Goal: Answer question/provide support: Share knowledge or assist other users

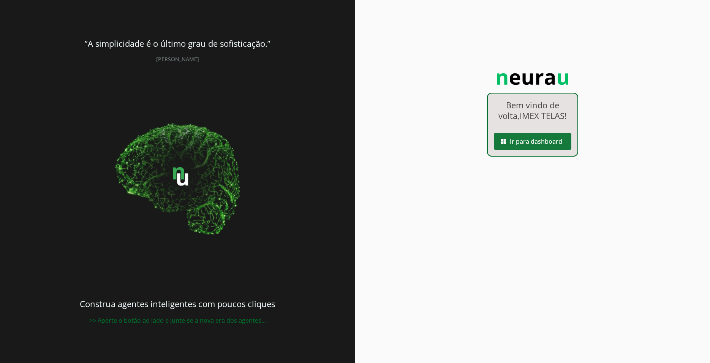
click at [526, 138] on span at bounding box center [533, 141] width 78 height 18
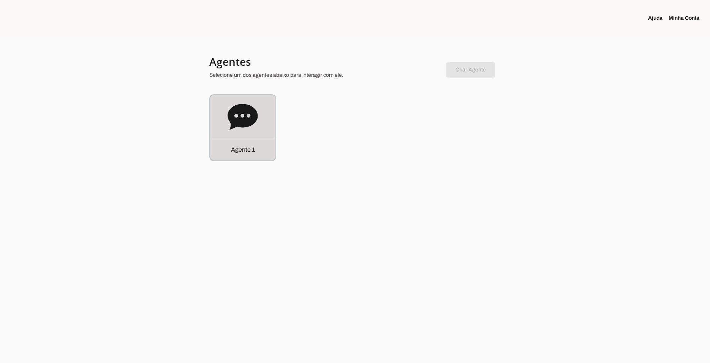
click at [243, 113] on icon at bounding box center [243, 117] width 30 height 26
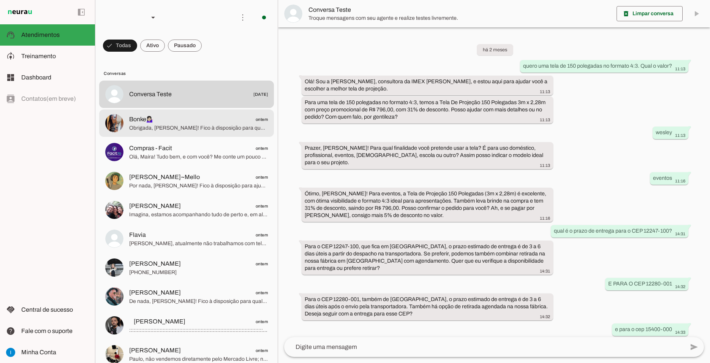
scroll to position [347, 0]
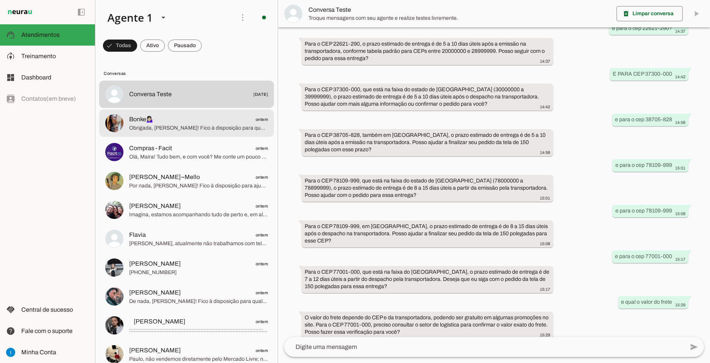
click at [217, 124] on span "Obrigada, [PERSON_NAME]! Fico à disposição para quando precisarem. Tenha uma ót…" at bounding box center [198, 128] width 139 height 8
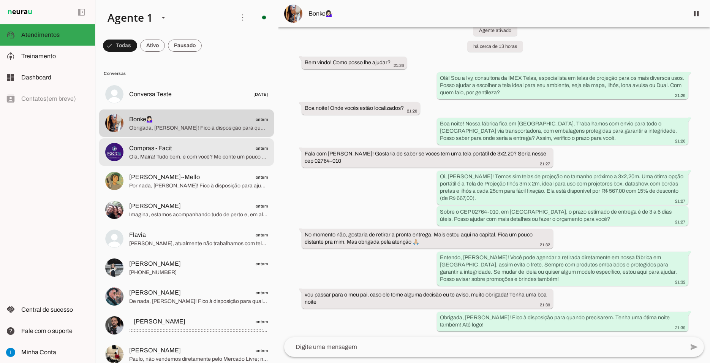
click at [178, 144] on span "Compras - Facit ontem" at bounding box center [198, 149] width 139 height 10
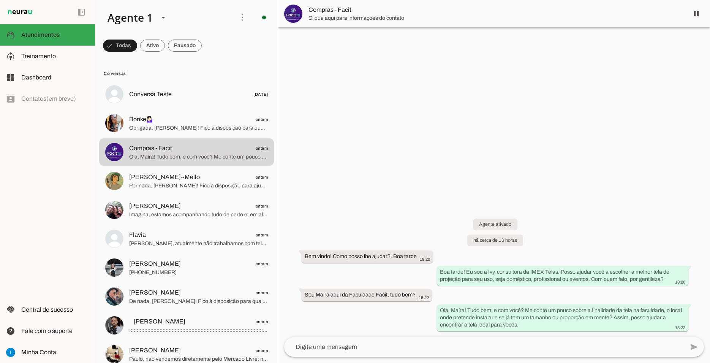
click at [448, 347] on textarea at bounding box center [484, 346] width 400 height 9
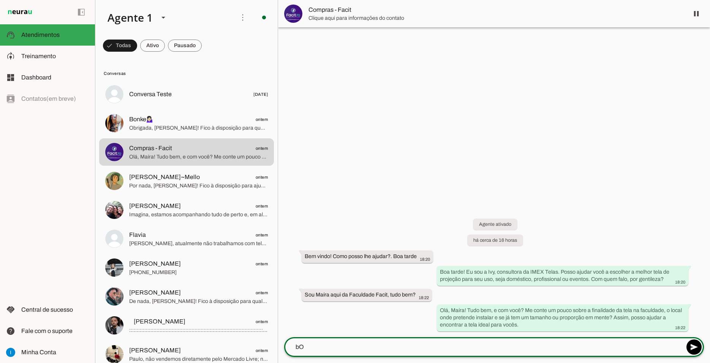
type textarea "b"
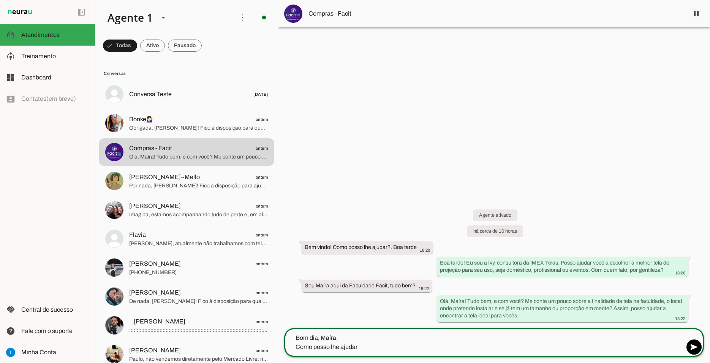
type textarea "Bom dia, Maíra. Como posso lhe ajudar?"
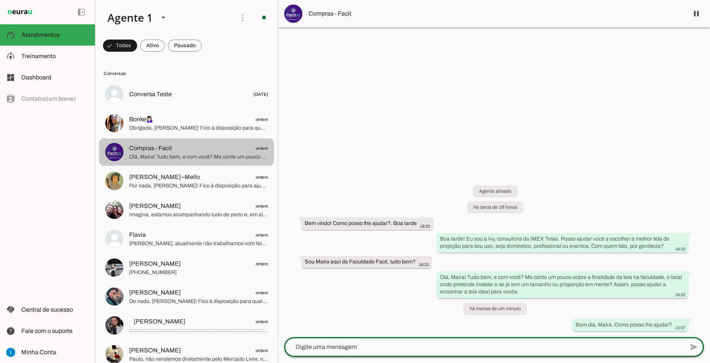
click at [218, 145] on span "Compras - Facit ontem" at bounding box center [198, 149] width 139 height 10
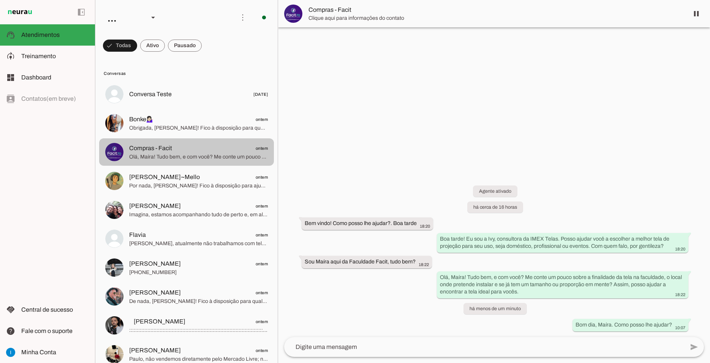
click at [238, 144] on span "Compras - Facit ontem" at bounding box center [198, 149] width 139 height 10
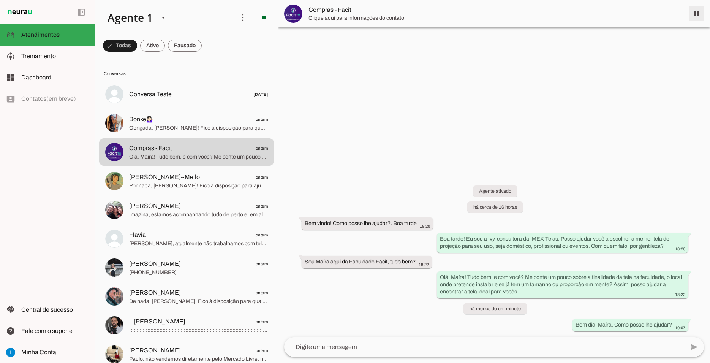
click at [699, 12] on span at bounding box center [697, 14] width 18 height 18
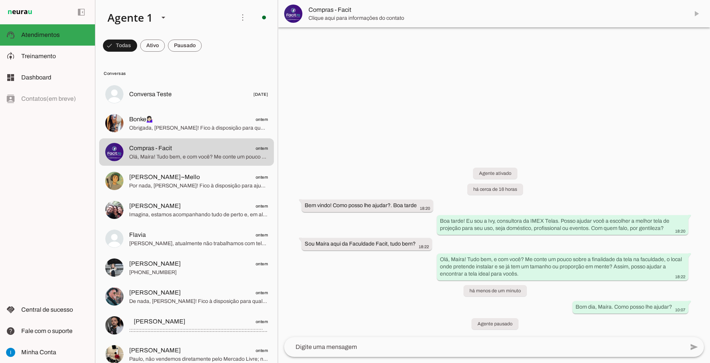
click at [696, 13] on md-item "Compras - Facit" at bounding box center [494, 13] width 432 height 27
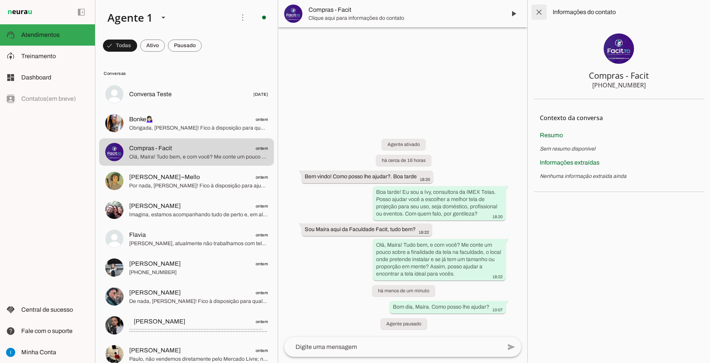
click at [537, 7] on span at bounding box center [539, 12] width 18 height 18
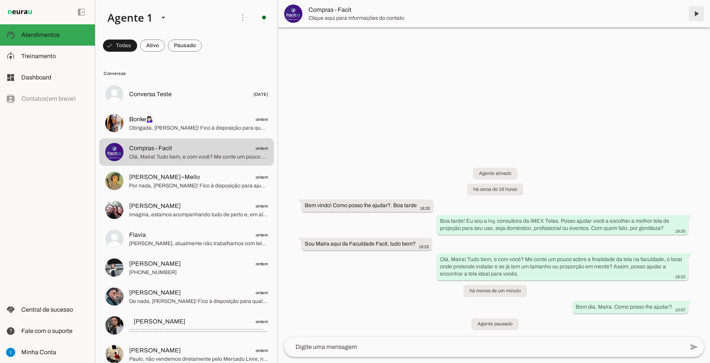
click at [696, 16] on span at bounding box center [697, 14] width 18 height 18
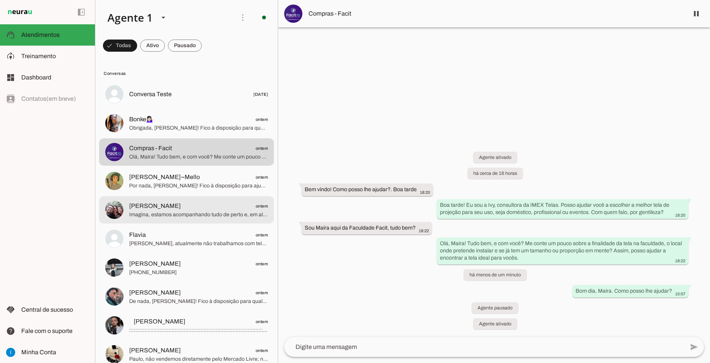
click at [191, 196] on md-item "[PERSON_NAME] ontem Imagina, estamos acompanhando tudo de perto e, em alguns ca…" at bounding box center [186, 209] width 175 height 27
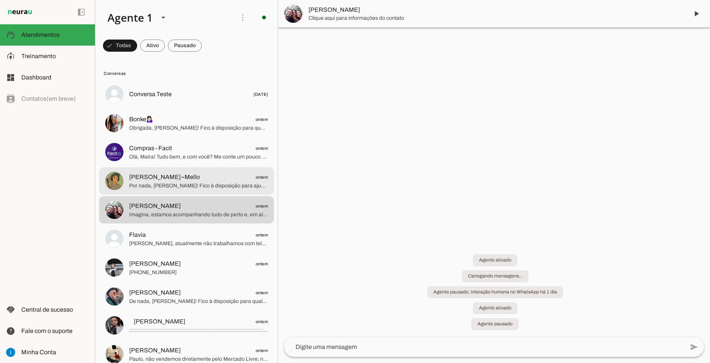
click at [192, 182] on span "Por nada, [PERSON_NAME]! Fico à disposição para ajudar no que precisar sobre no…" at bounding box center [198, 186] width 139 height 8
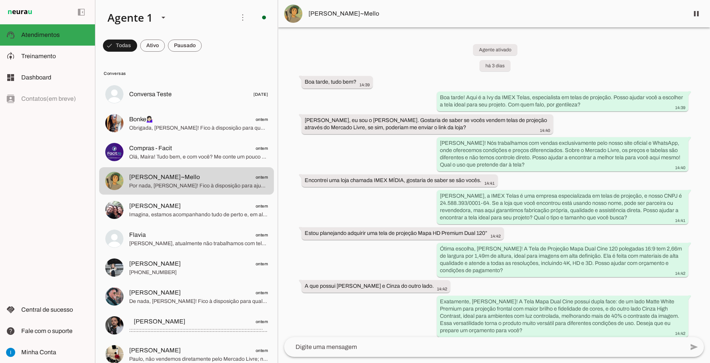
drag, startPoint x: 461, startPoint y: 324, endPoint x: 210, endPoint y: -26, distance: 430.4
click at [278, 27] on div "Agente ativado há 3 dias Boa tarde, tudo bem? 14:39 Boa tarde! Aqui é a Ivy da …" at bounding box center [494, 182] width 432 height 310
click at [389, 50] on div "Agente ativado há 3 dias Boa tarde, tudo bem? 14:39 Boa tarde! Aqui é a Ivy da …" at bounding box center [494, 182] width 432 height 310
click at [452, 40] on div "Agente ativado há 3 dias Boa tarde, tudo bem? 14:39 Boa tarde! Aqui é a Ivy da …" at bounding box center [494, 182] width 432 height 310
click at [473, 48] on div "Agente ativado há 3 dias Boa tarde, tudo bem? 14:39 Boa tarde! Aqui é a Ivy da …" at bounding box center [494, 182] width 432 height 310
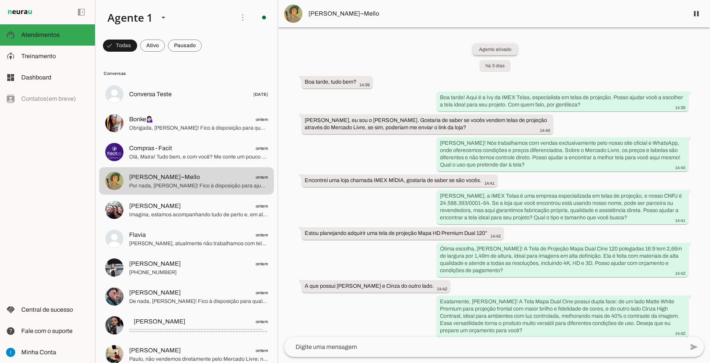
click at [0, 0] on slot "Agente ativado" at bounding box center [0, 0] width 0 height 0
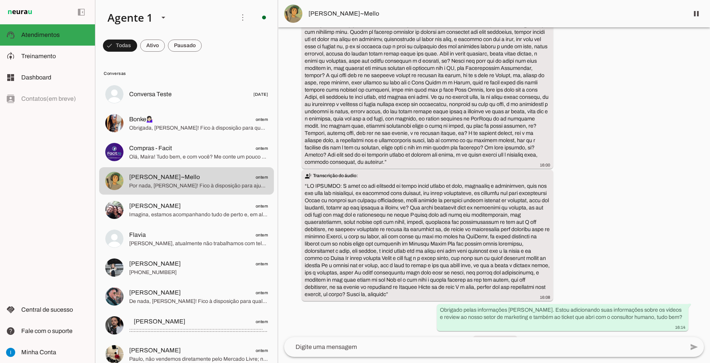
scroll to position [1076, 0]
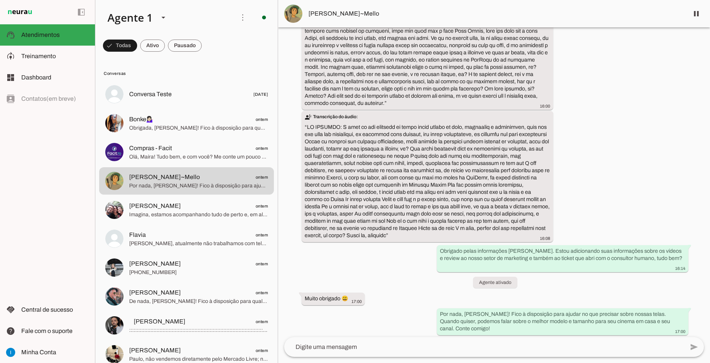
drag, startPoint x: 306, startPoint y: 80, endPoint x: 674, endPoint y: 378, distance: 473.5
click at [674, 337] on div "Agente ativado há 3 dias Boa tarde, tudo bem? 14:39 Boa tarde! Aqui é a Ivy da …" at bounding box center [494, 182] width 432 height 310
click at [350, 351] on textarea at bounding box center [484, 346] width 400 height 9
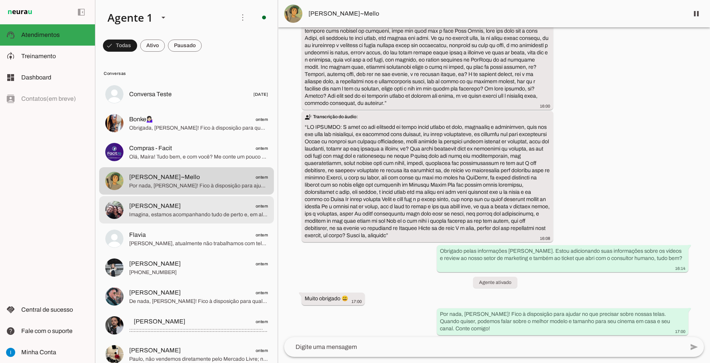
click at [176, 201] on span "[PERSON_NAME] ontem" at bounding box center [198, 206] width 139 height 10
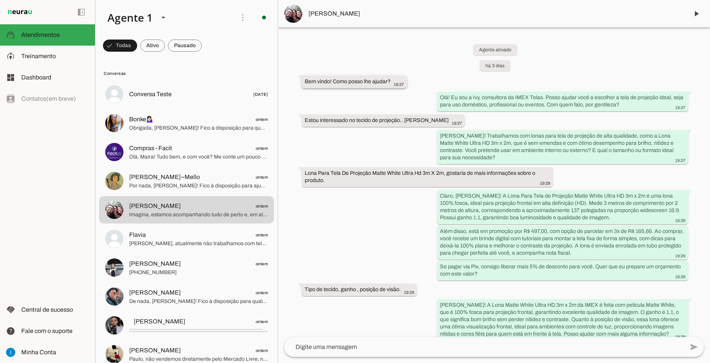
drag, startPoint x: 672, startPoint y: 326, endPoint x: 305, endPoint y: 81, distance: 441.3
click at [305, 81] on div "Agente ativado há 3 dias Bem vindo! Como posso lhe ajudar? 19:27 Olá! Eu sou a …" at bounding box center [494, 182] width 432 height 310
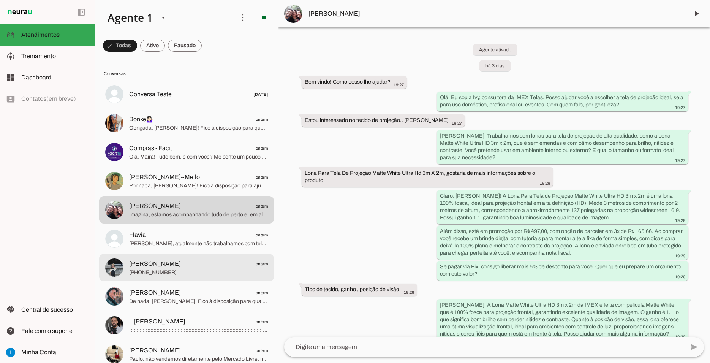
click at [169, 254] on md-item "[PERSON_NAME] ontem [PHONE_NUMBER]" at bounding box center [186, 267] width 175 height 27
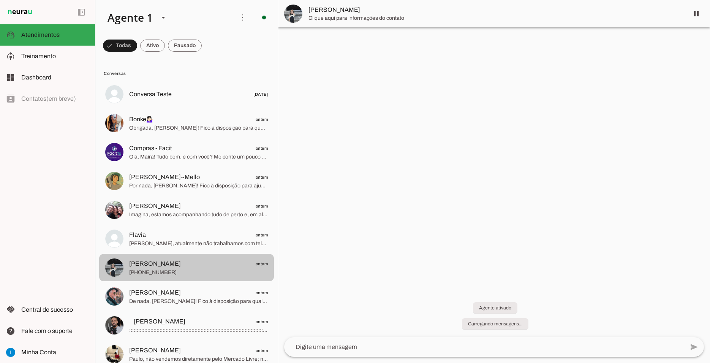
scroll to position [921, 0]
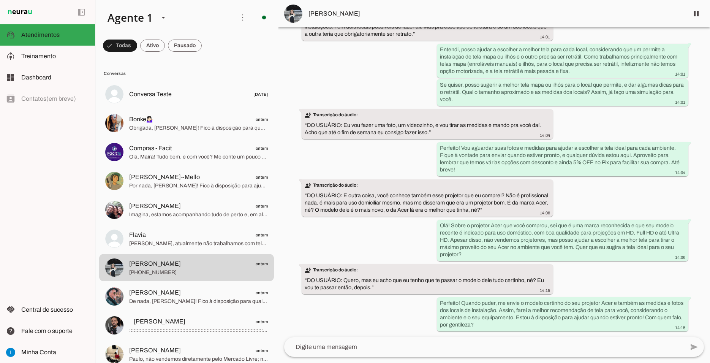
drag, startPoint x: 482, startPoint y: 323, endPoint x: 301, endPoint y: 34, distance: 340.3
click at [301, 34] on div "Agente ativado há cerca de 21 horas Olá! Gostaria de saber mais sobre as telas …" at bounding box center [494, 182] width 432 height 310
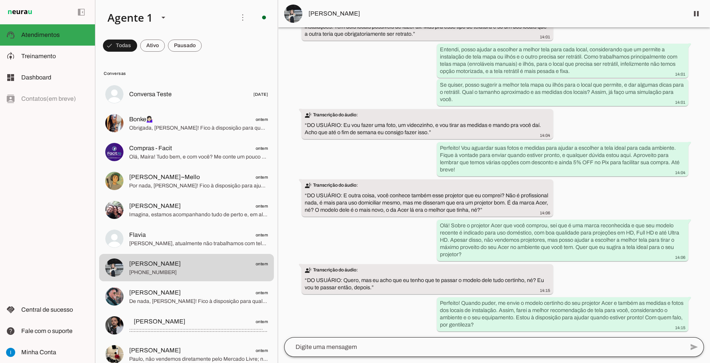
click at [492, 340] on div at bounding box center [484, 347] width 400 height 20
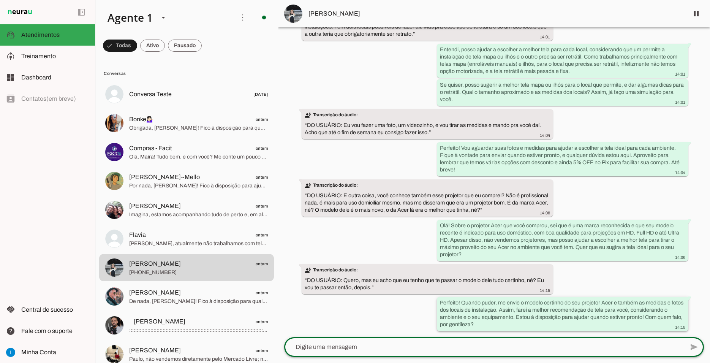
drag, startPoint x: 481, startPoint y: 322, endPoint x: 476, endPoint y: 324, distance: 5.3
click at [480, 322] on div "Perfeito! Quando puder, me envie o modelo certinho do seu projetor Acer e també…" at bounding box center [563, 314] width 246 height 31
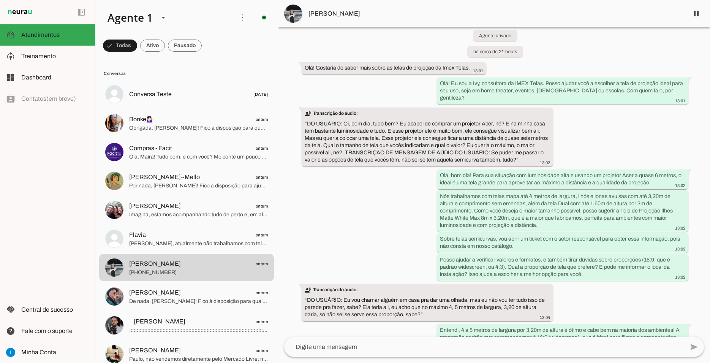
scroll to position [0, 0]
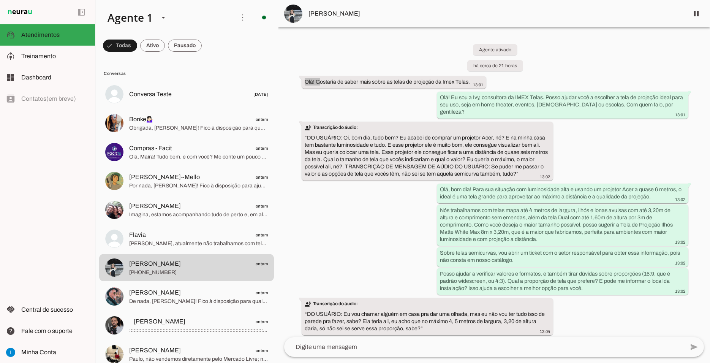
drag, startPoint x: 476, startPoint y: 325, endPoint x: 298, endPoint y: 79, distance: 302.7
click at [298, 79] on div "Agente ativado há cerca de 21 horas Olá! Gostaria de saber mais sobre as telas …" at bounding box center [494, 182] width 432 height 310
copy whatsapp-message-bubble "Olá! G"
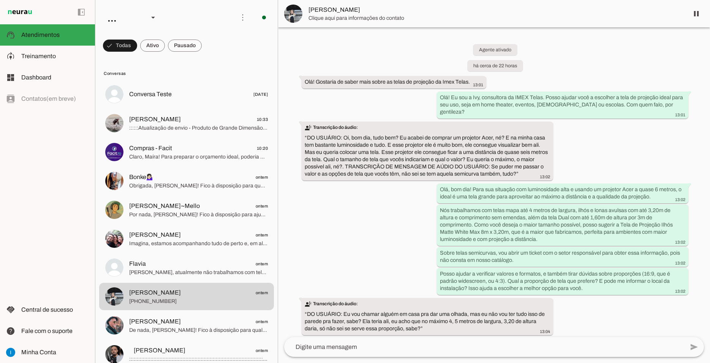
scroll to position [921, 0]
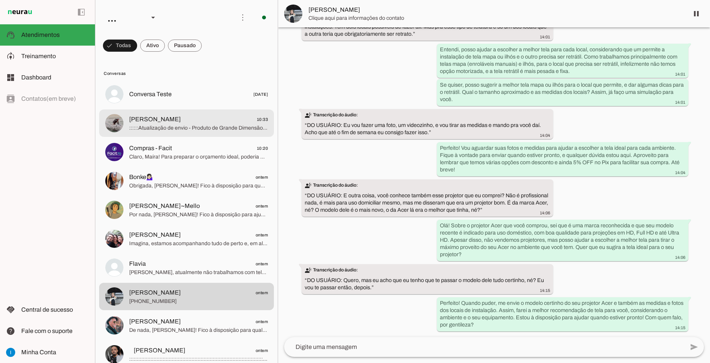
click at [186, 115] on span "Fabio 10:33" at bounding box center [198, 120] width 139 height 10
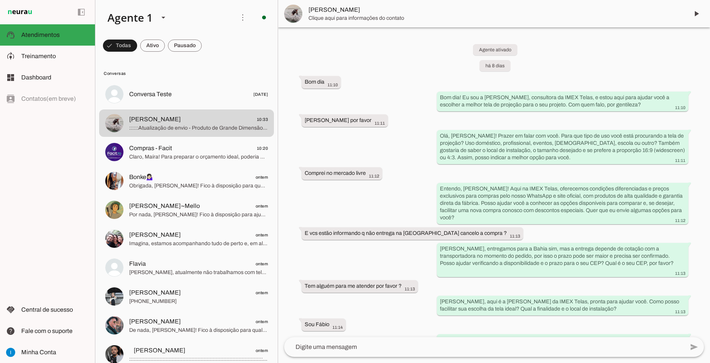
scroll to position [3518, 0]
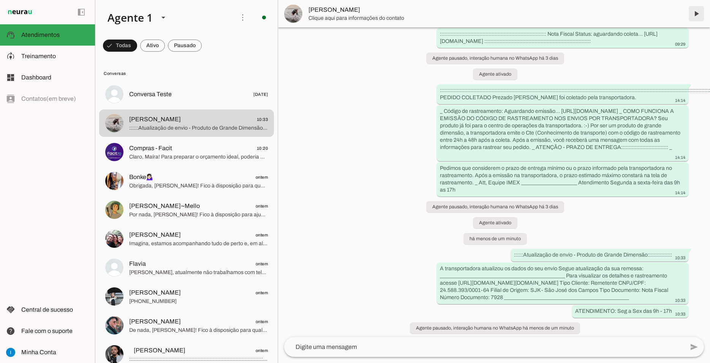
click at [693, 12] on span at bounding box center [697, 14] width 18 height 18
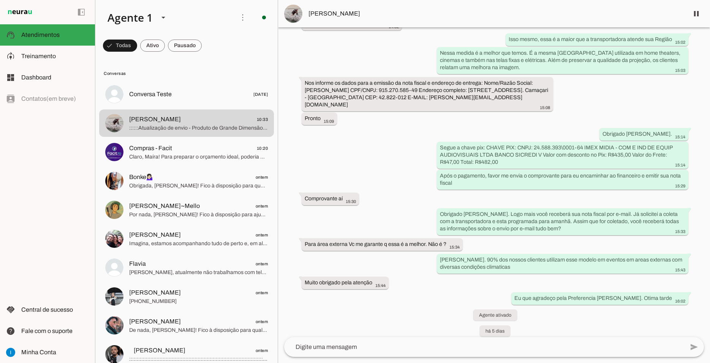
scroll to position [2850, 0]
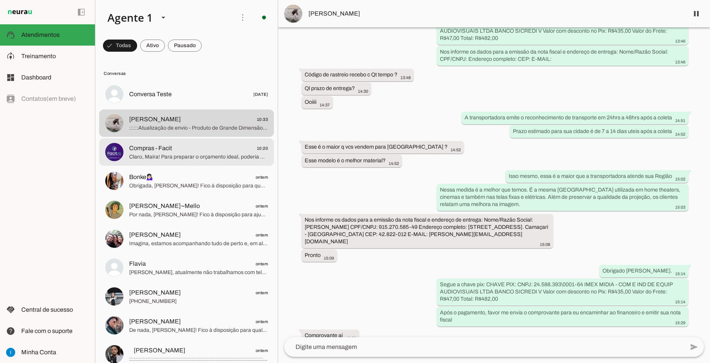
click at [195, 153] on span "Claro, Maíra! Para preparar o orçamento ideal, poderia me informar a finalidade…" at bounding box center [198, 157] width 139 height 8
